Goal: Find specific page/section: Find specific page/section

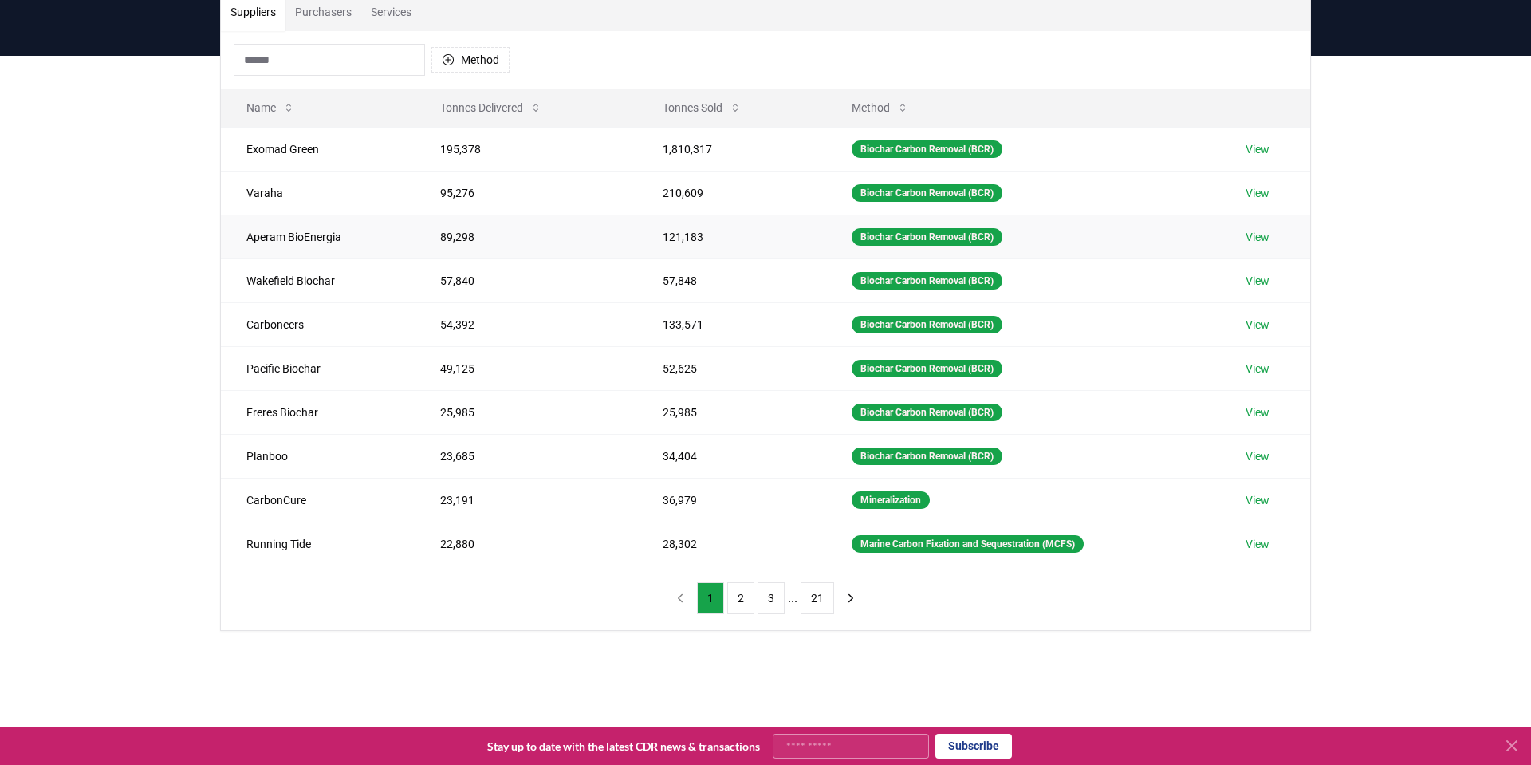
scroll to position [114, 0]
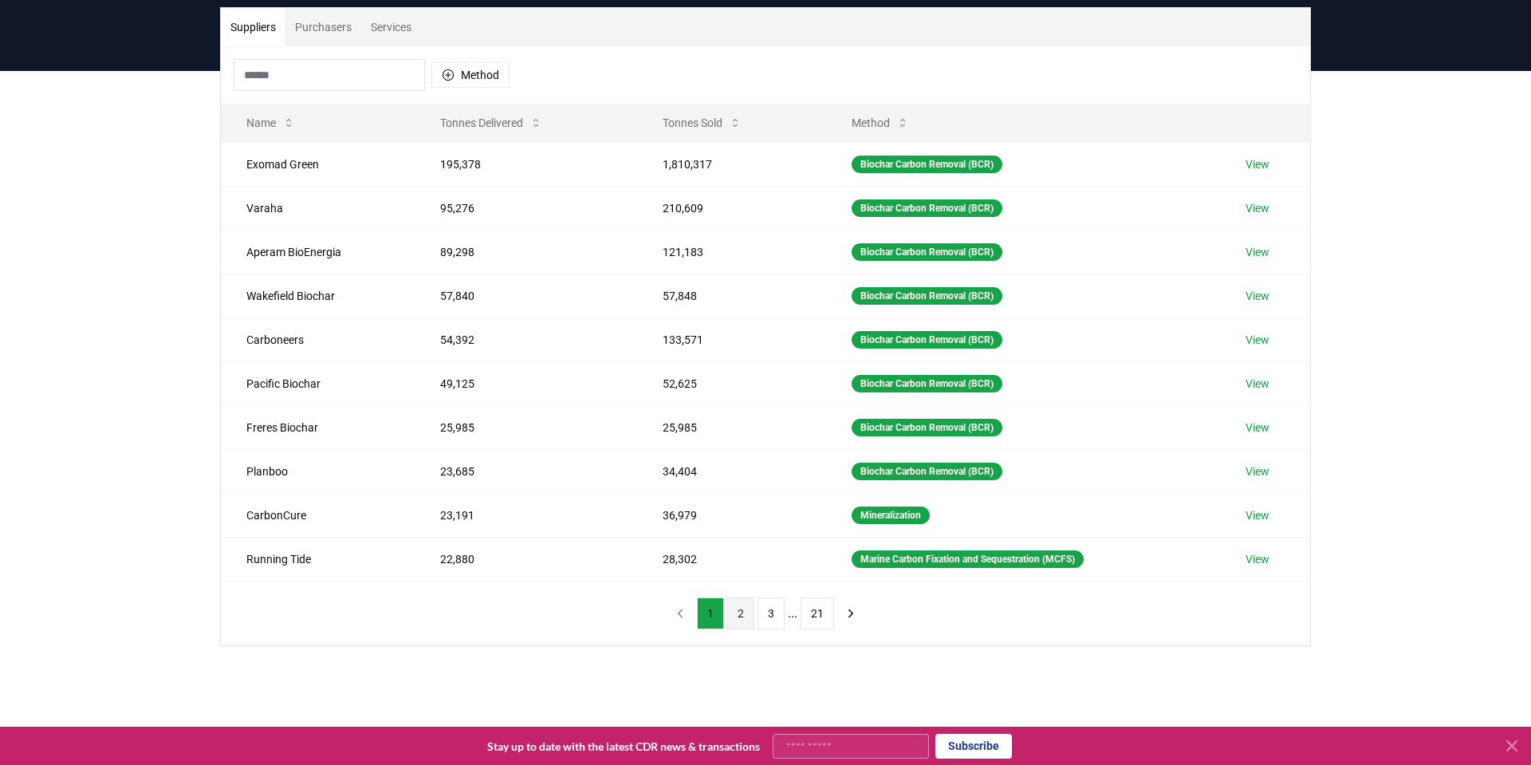
click at [730, 616] on button "2" at bounding box center [740, 613] width 27 height 32
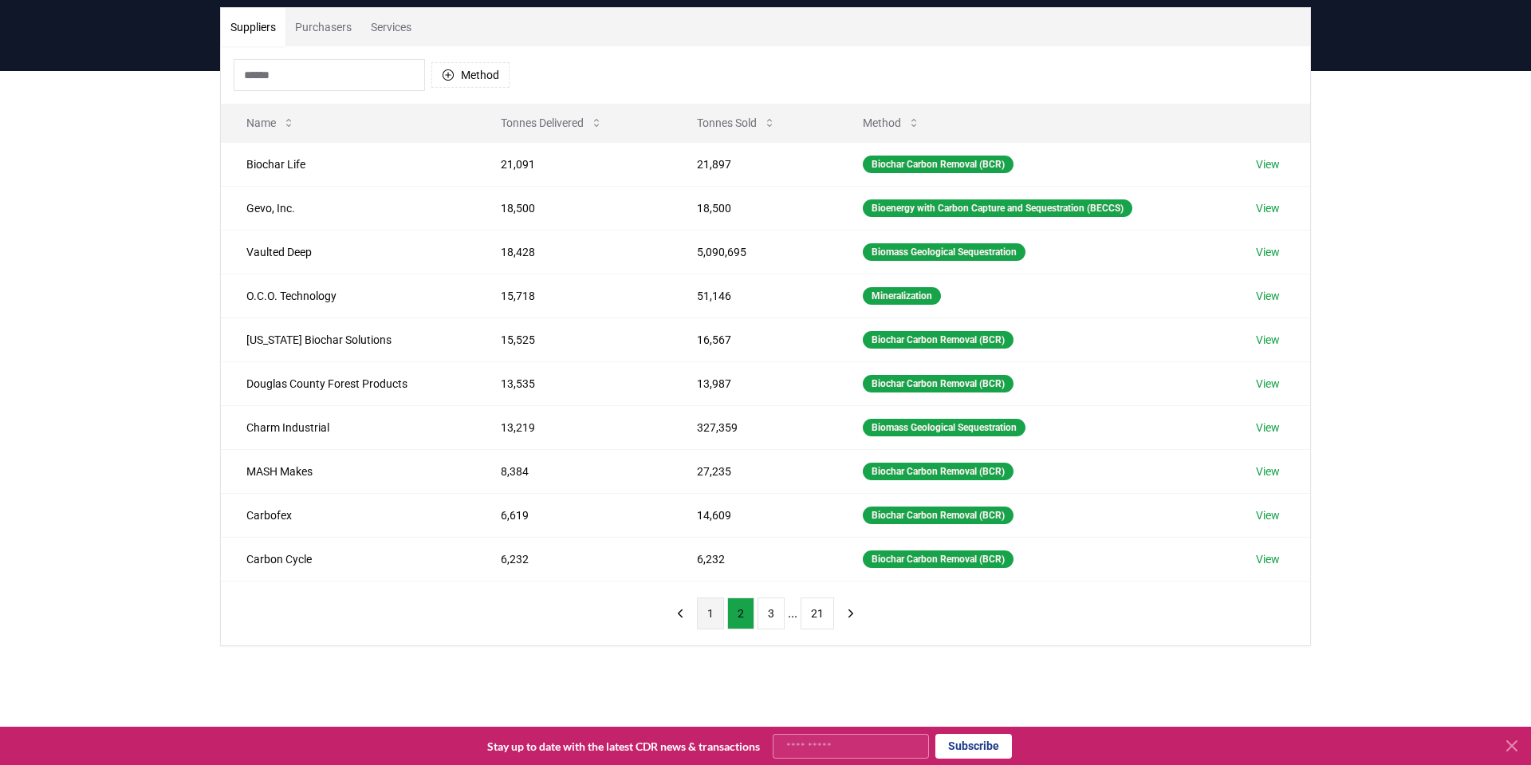
click at [714, 617] on button "1" at bounding box center [710, 613] width 27 height 32
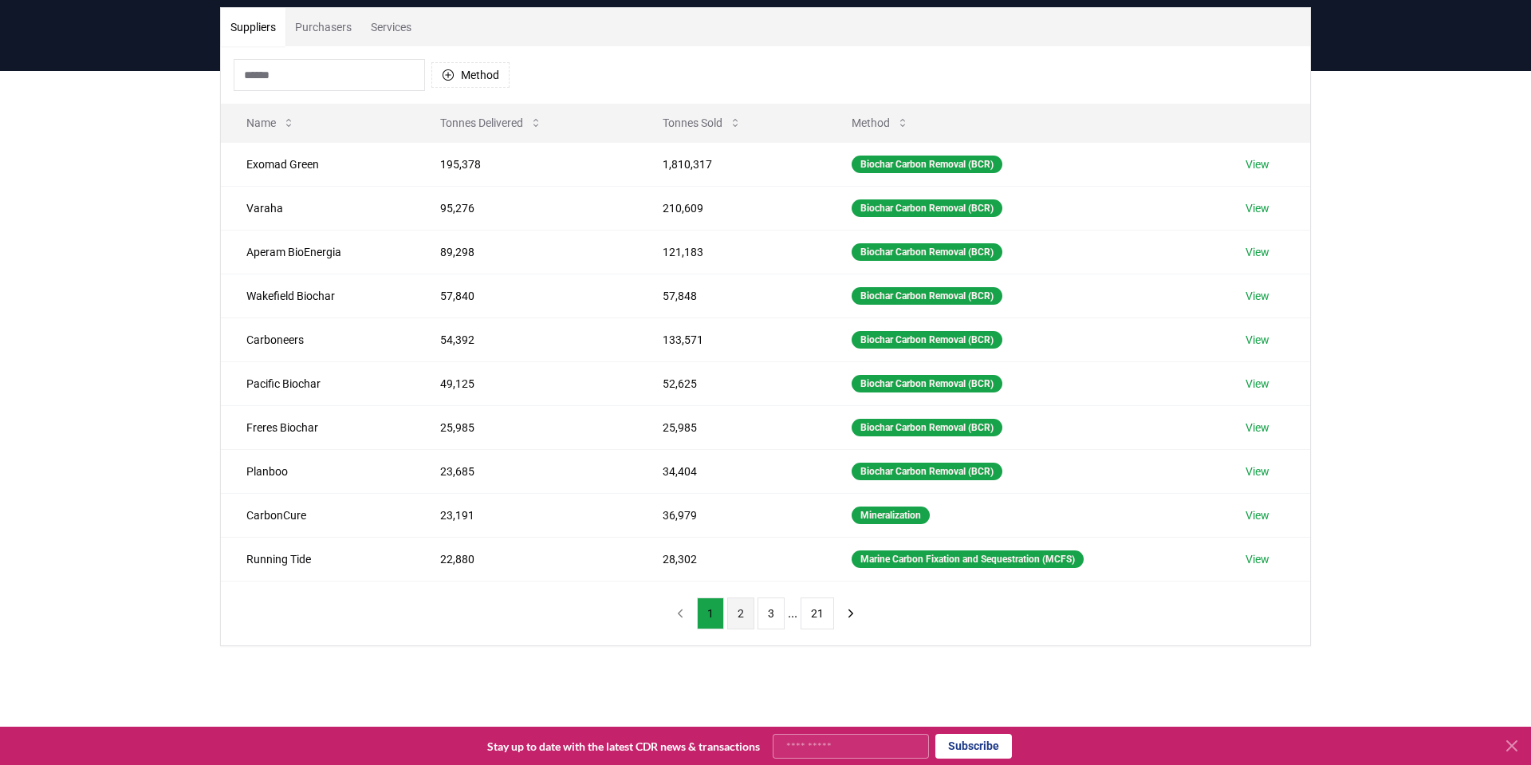
click at [741, 617] on button "2" at bounding box center [740, 613] width 27 height 32
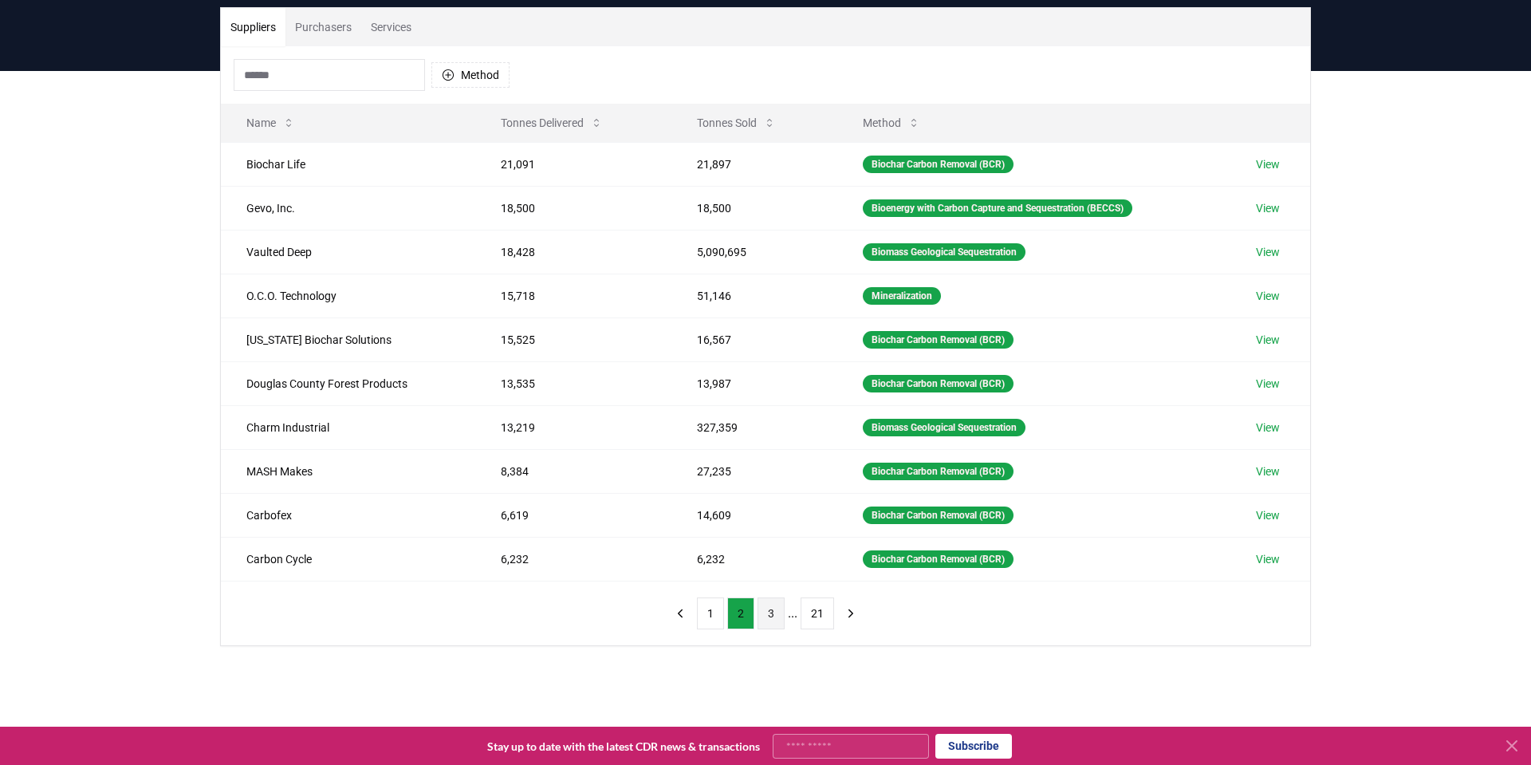
click at [767, 619] on button "3" at bounding box center [771, 613] width 27 height 32
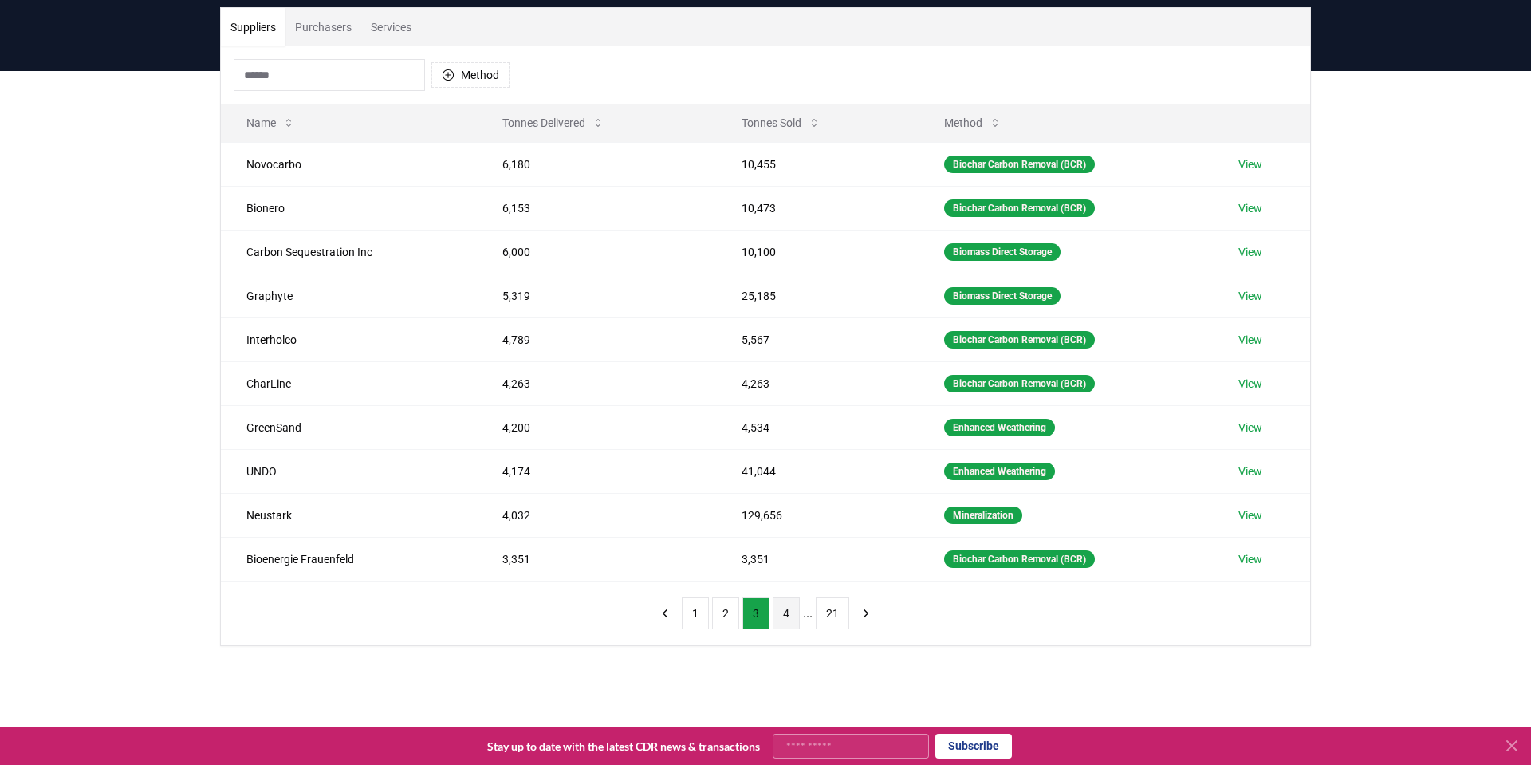
click at [781, 619] on button "4" at bounding box center [786, 613] width 27 height 32
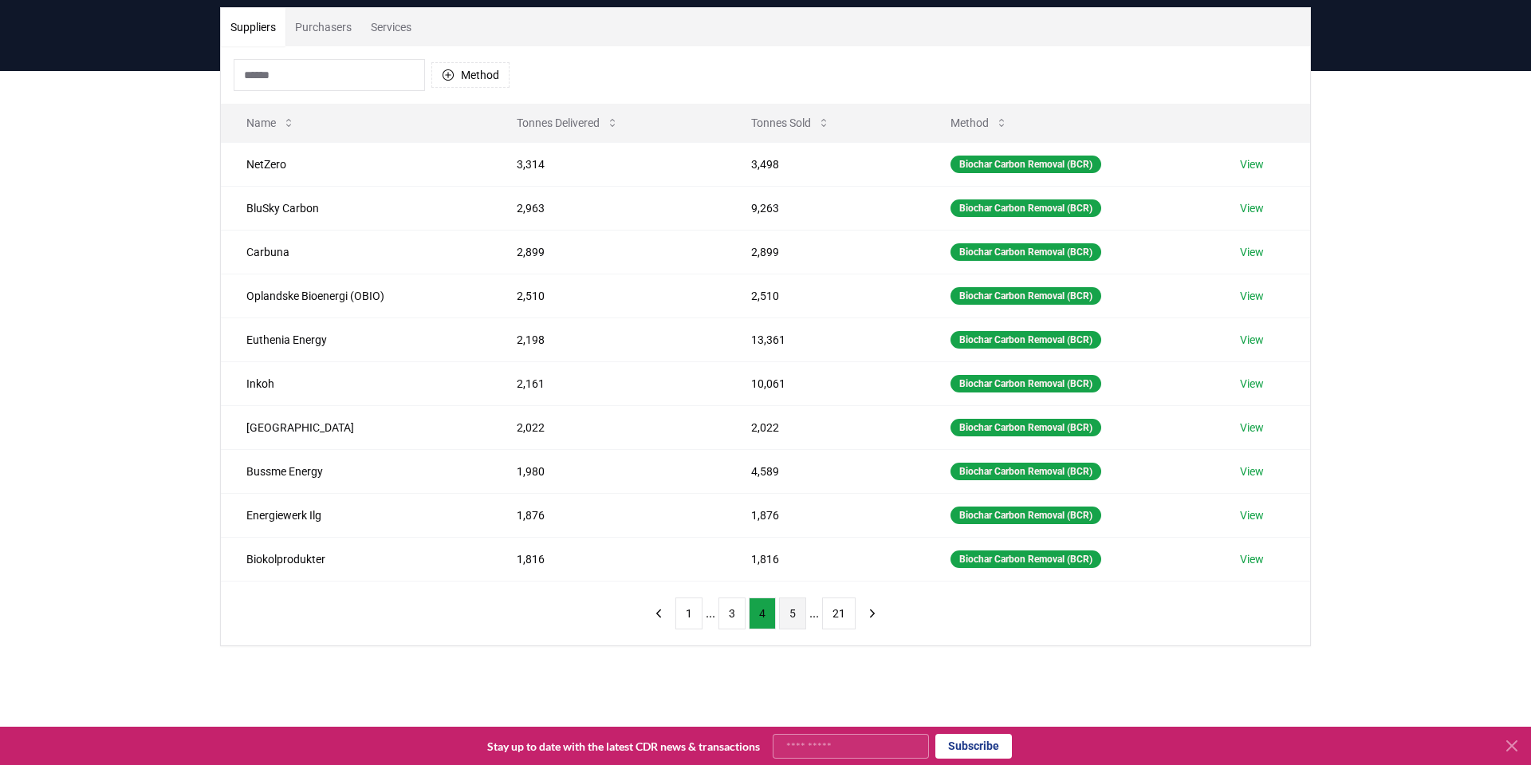
click at [793, 611] on button "5" at bounding box center [792, 613] width 27 height 32
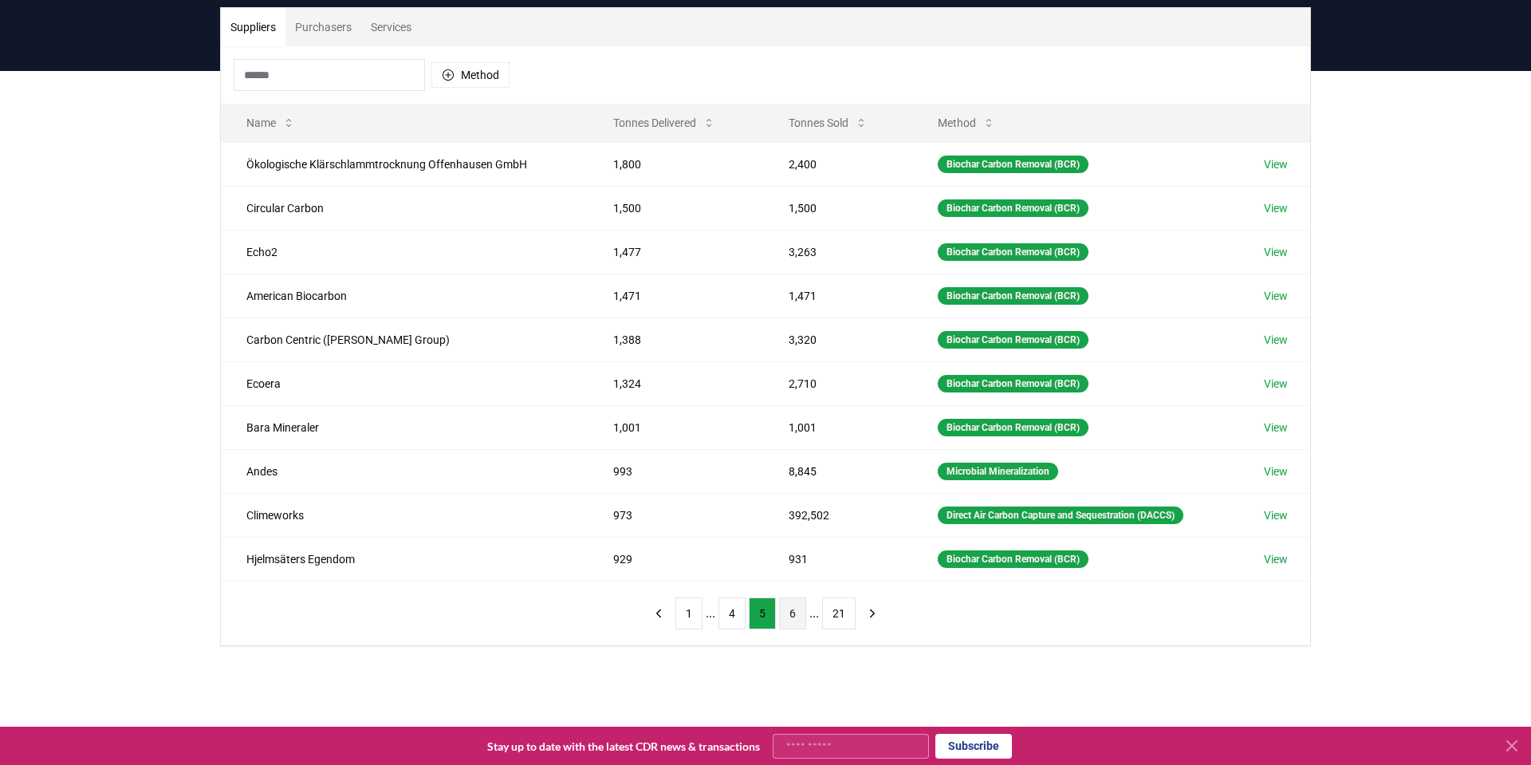
click at [801, 616] on button "6" at bounding box center [792, 613] width 27 height 32
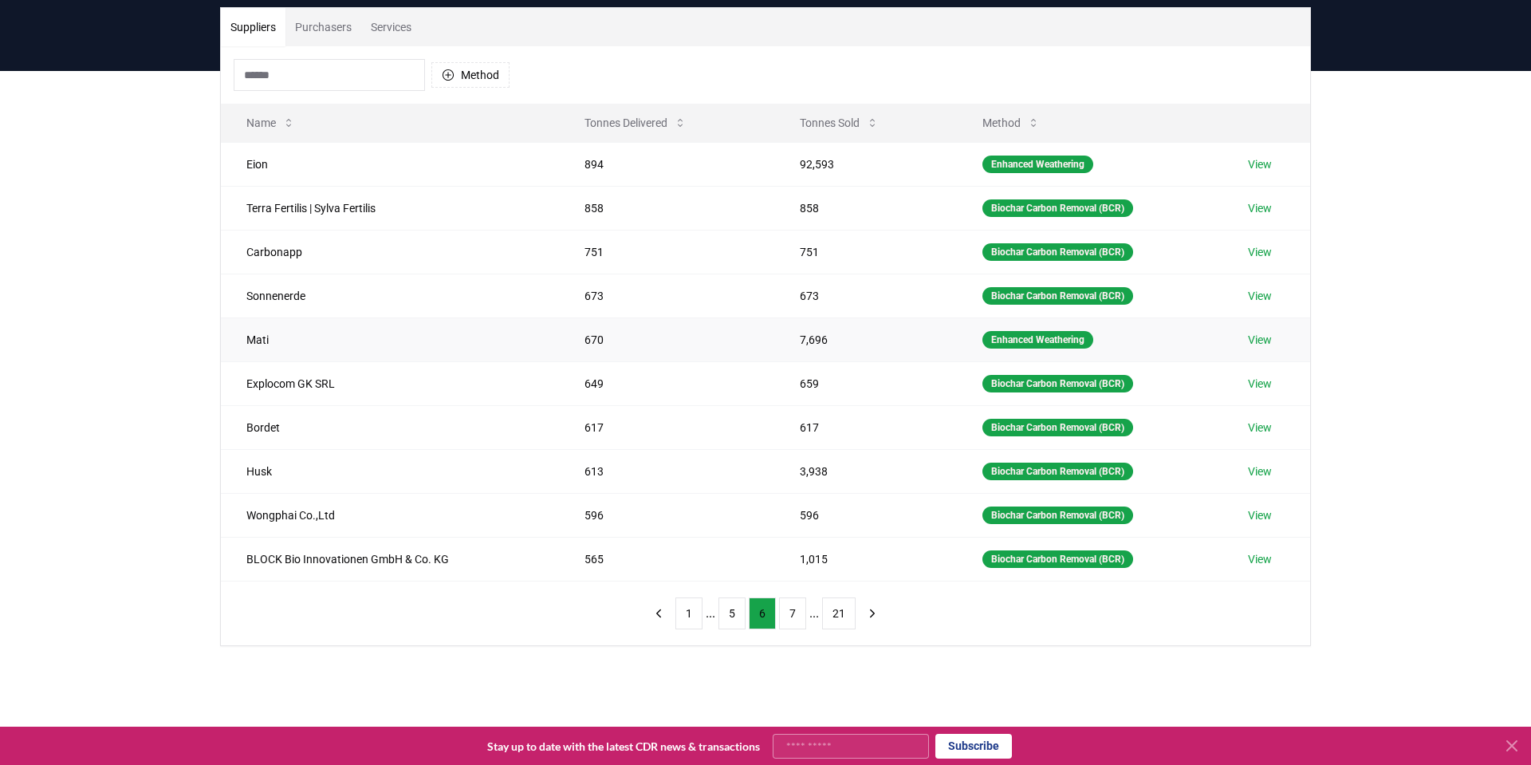
scroll to position [0, 0]
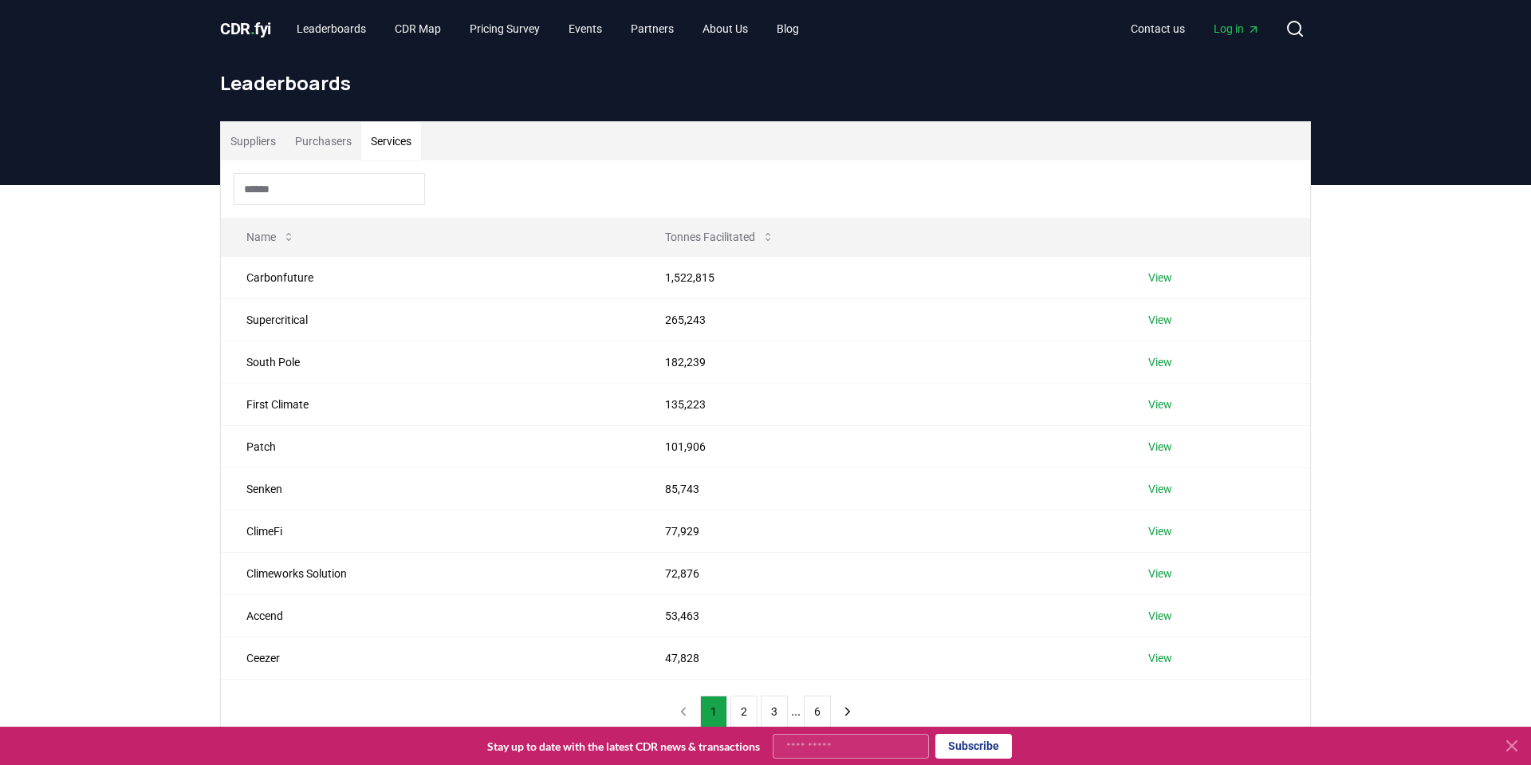
click at [390, 126] on button "Services" at bounding box center [391, 141] width 60 height 38
click at [350, 148] on button "Purchasers" at bounding box center [323, 141] width 76 height 38
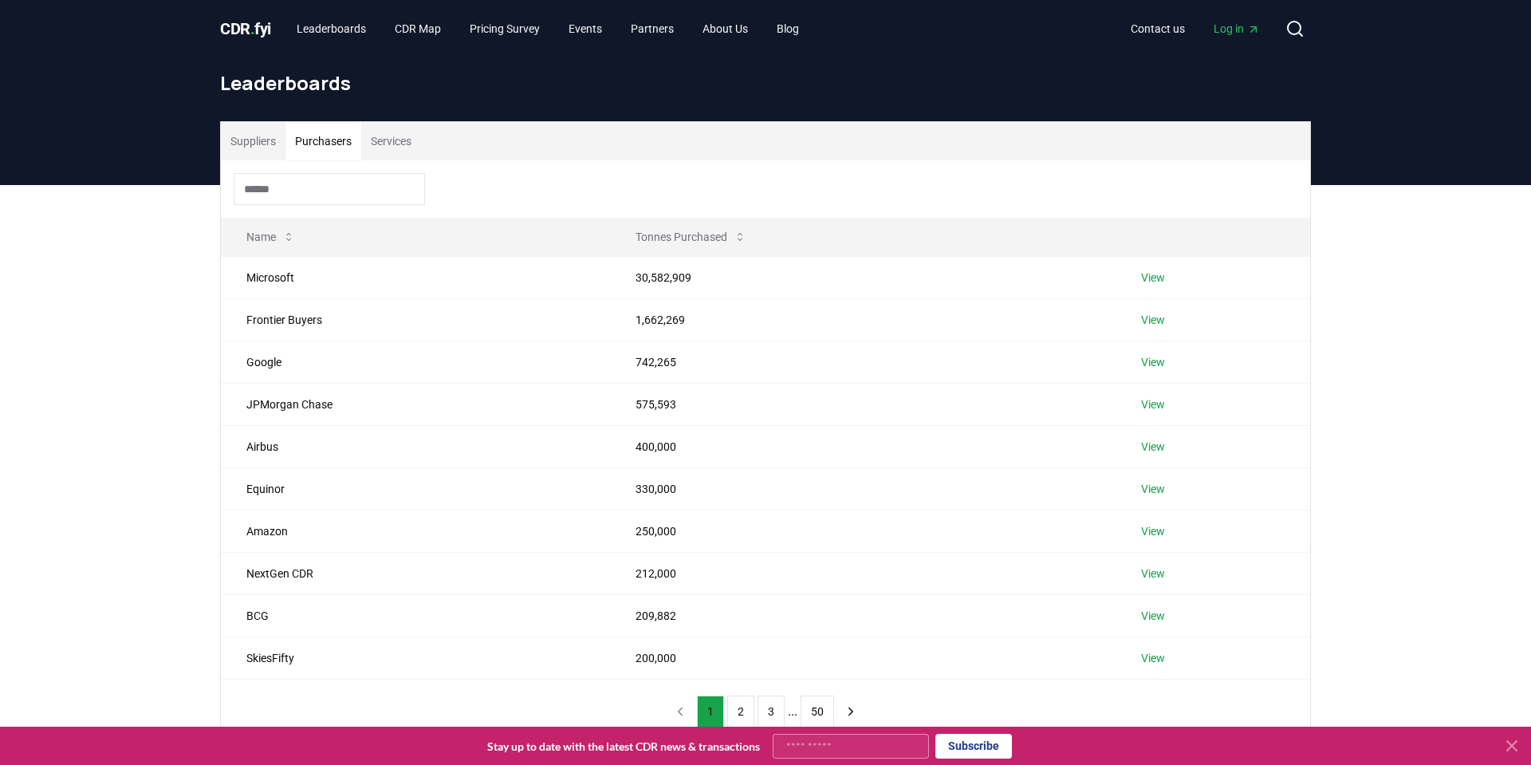
click at [322, 144] on button "Purchasers" at bounding box center [323, 141] width 76 height 38
click at [255, 137] on button "Suppliers" at bounding box center [253, 141] width 65 height 38
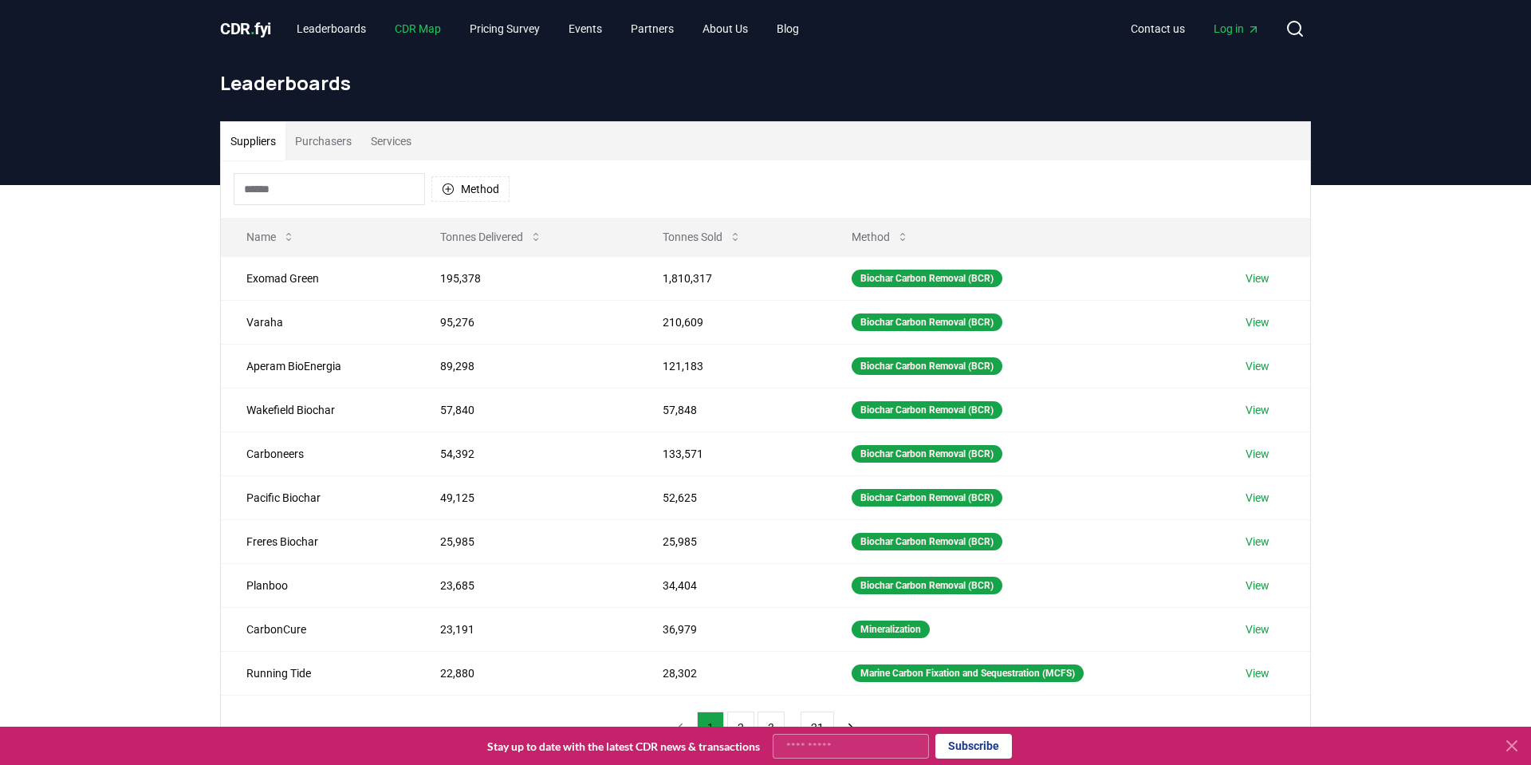
click at [420, 22] on link "CDR Map" at bounding box center [418, 28] width 72 height 29
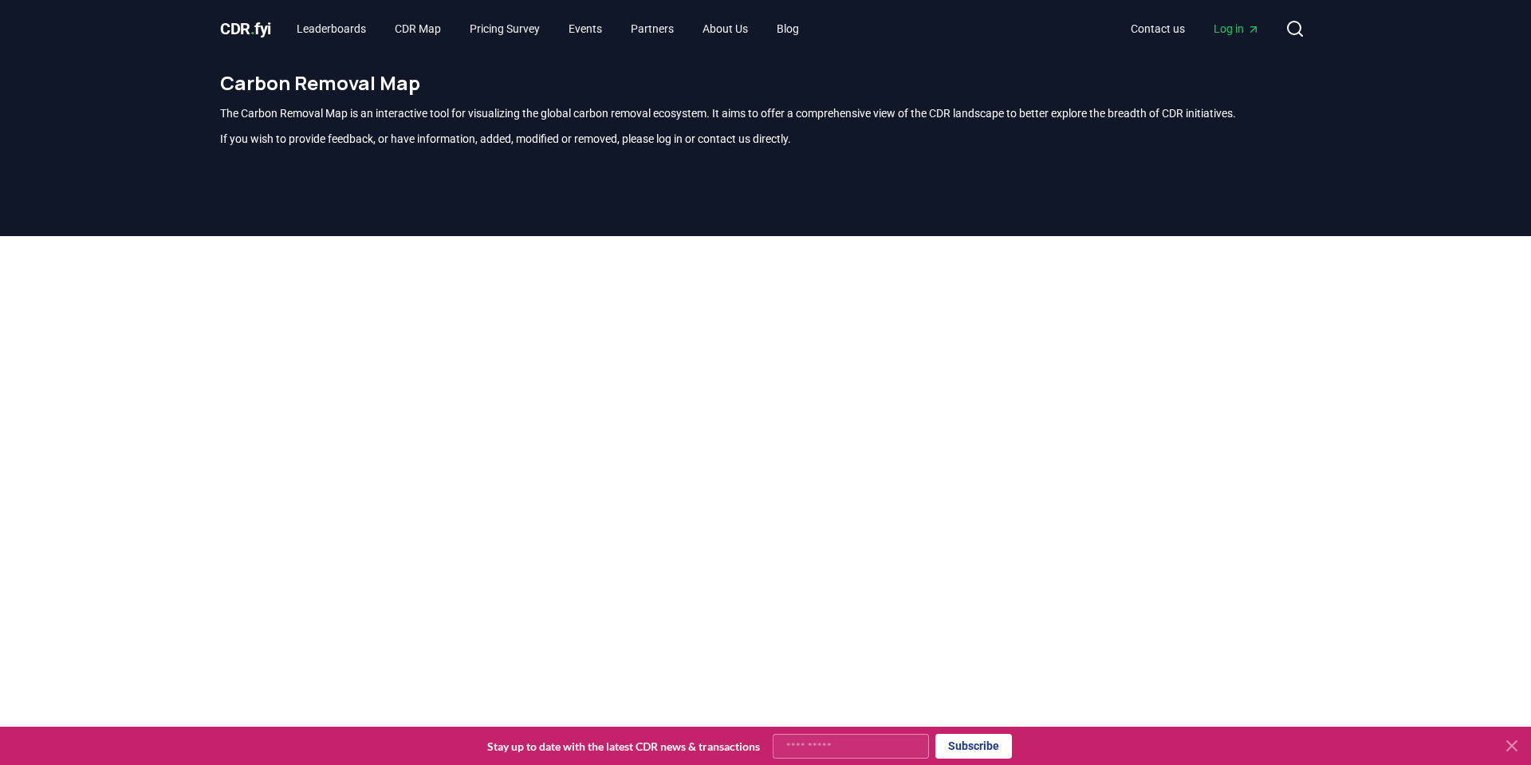
scroll to position [469, 0]
